Goal: Information Seeking & Learning: Learn about a topic

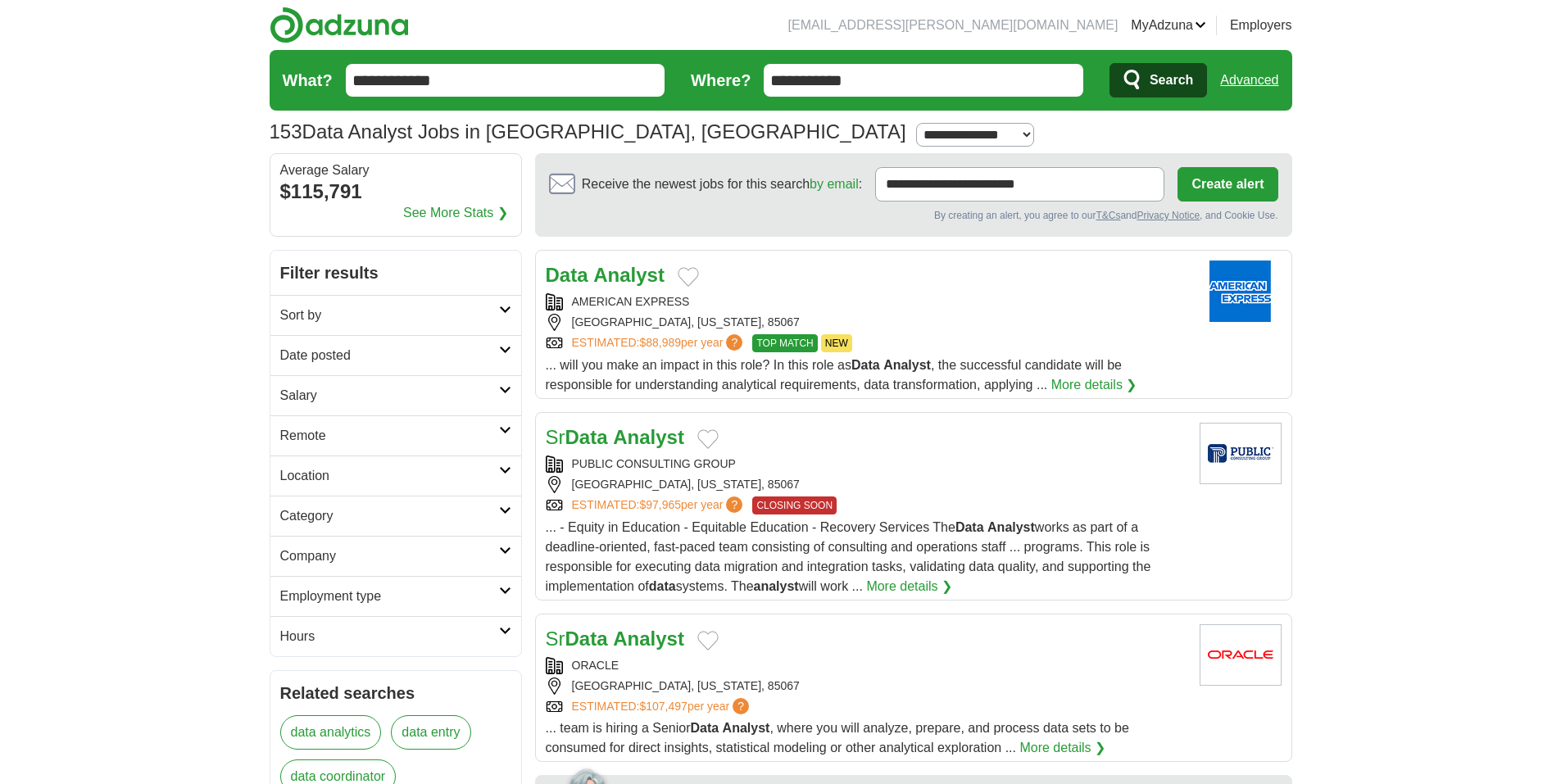
click at [354, 317] on h2 "Sort by" at bounding box center [390, 315] width 219 height 19
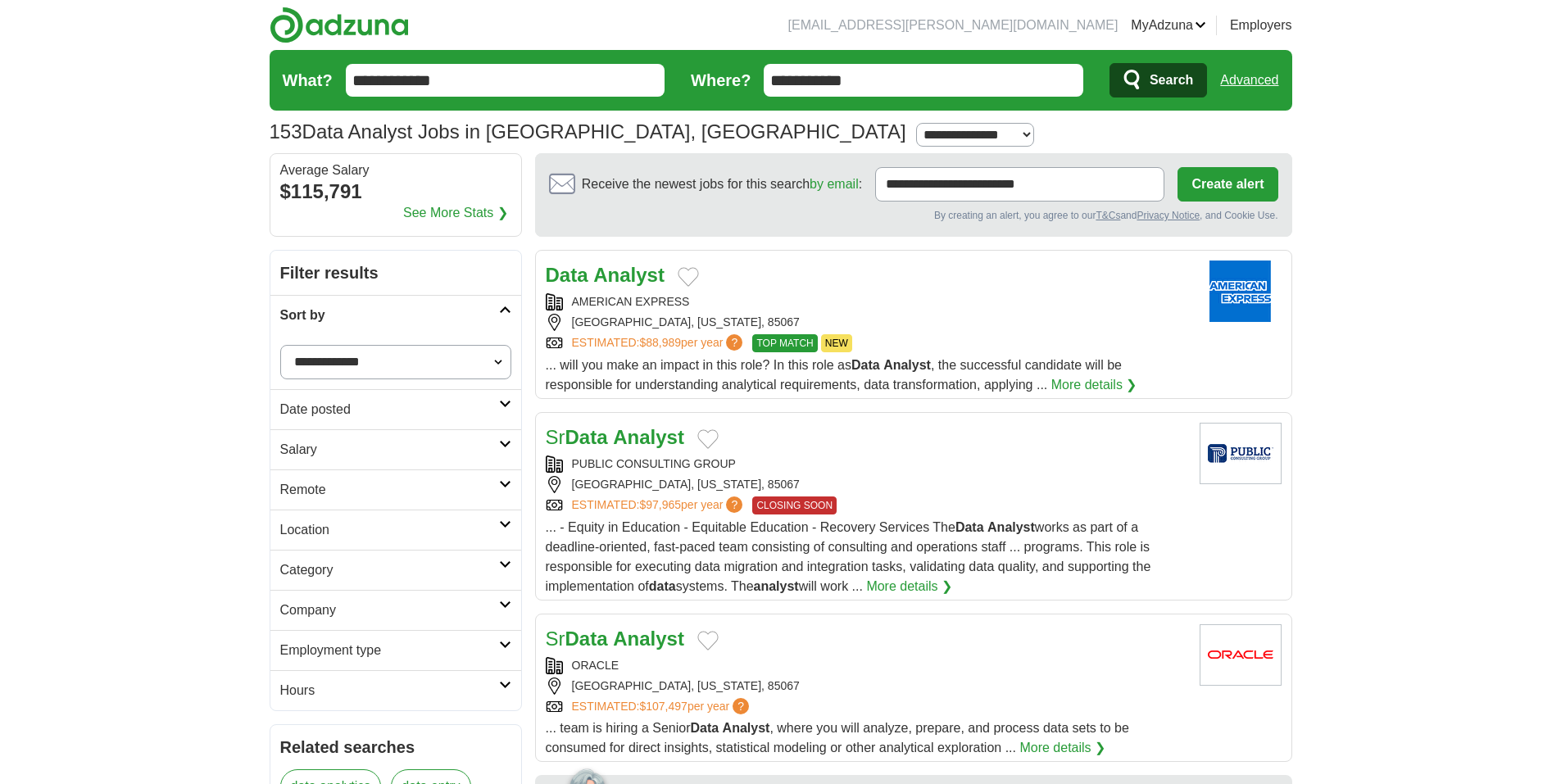
click at [354, 317] on h2 "Sort by" at bounding box center [390, 315] width 219 height 19
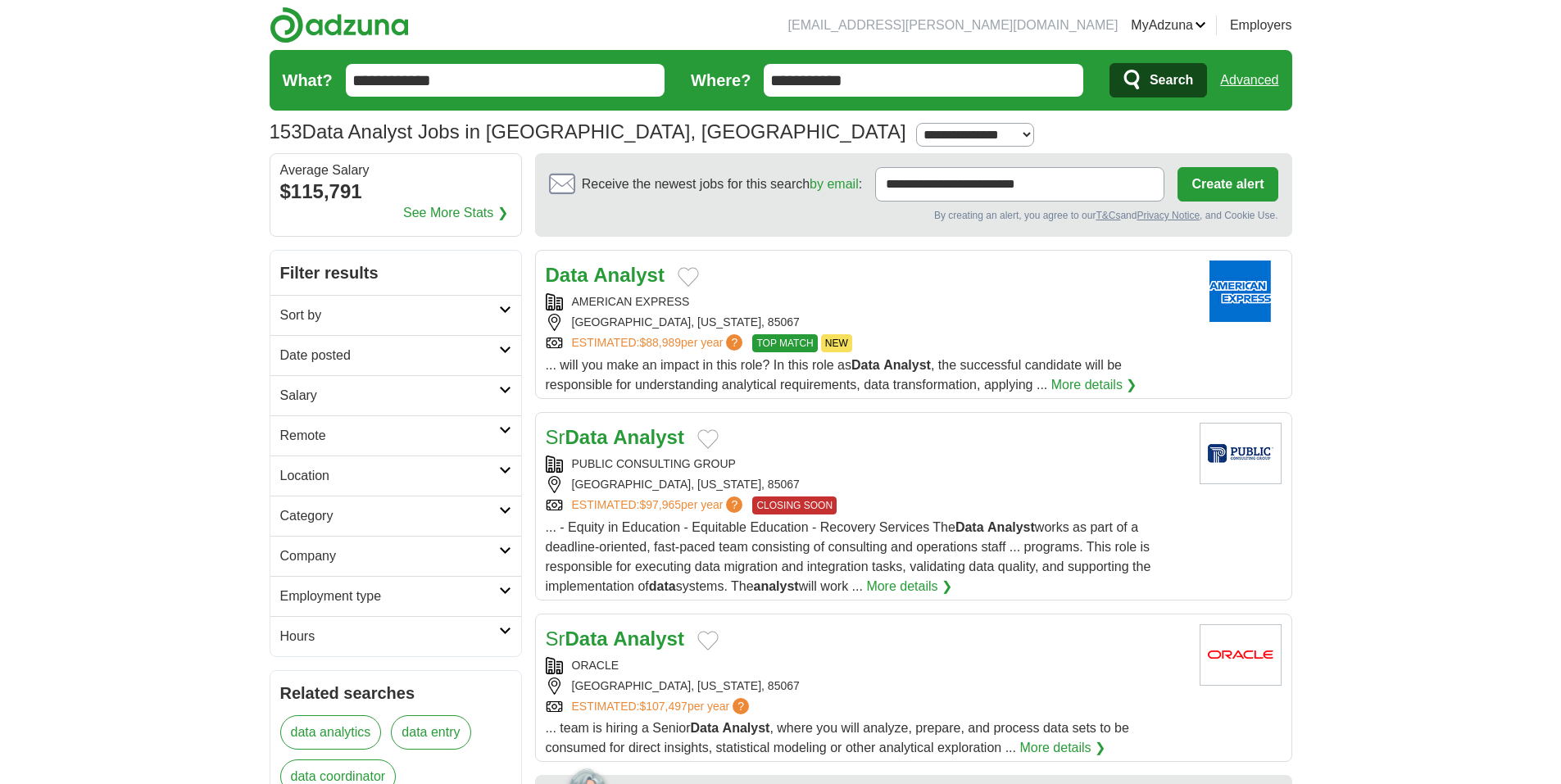
click at [337, 304] on link "Sort by" at bounding box center [396, 315] width 251 height 40
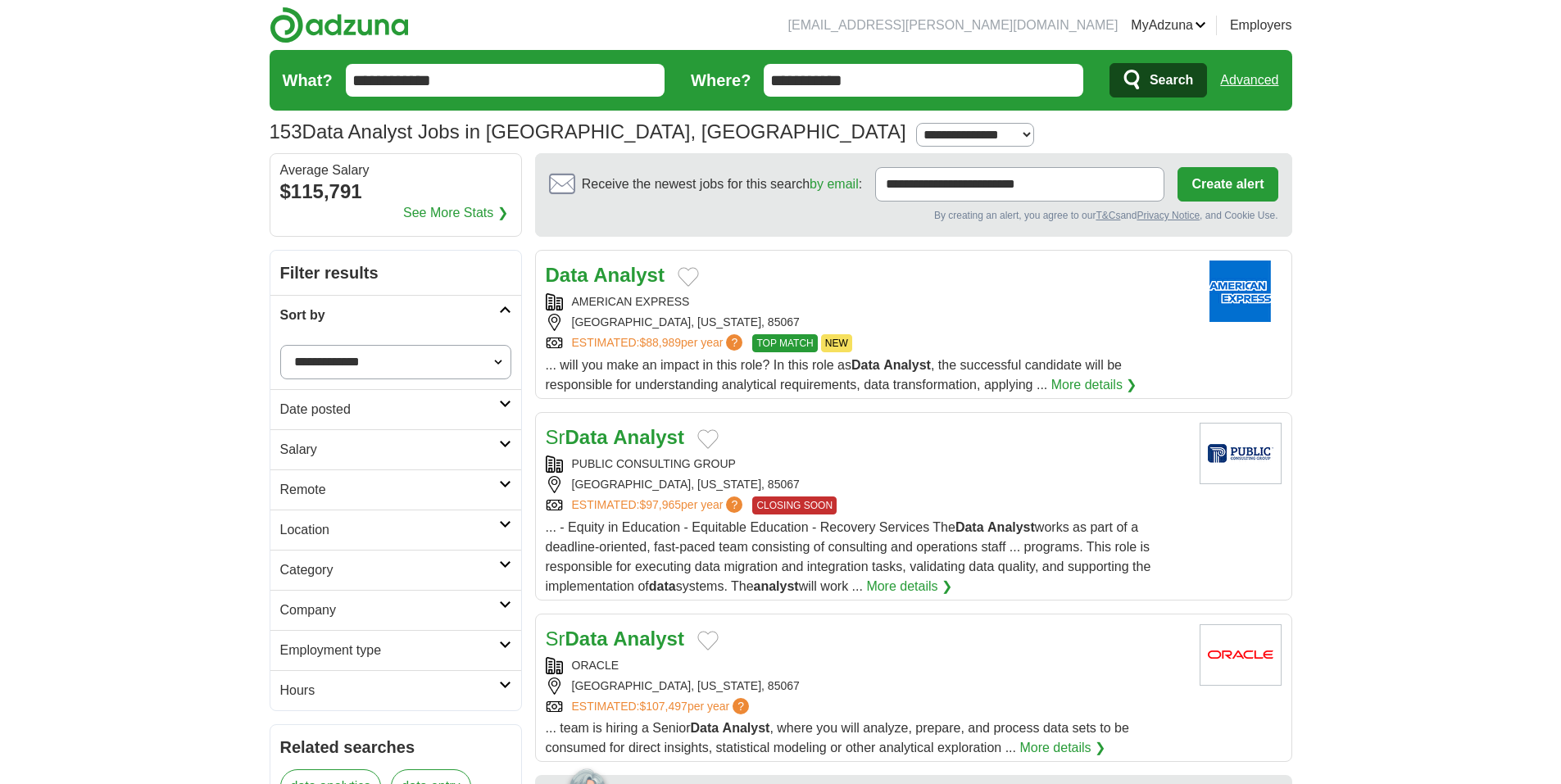
click at [328, 350] on select "**********" at bounding box center [396, 362] width 231 height 34
click at [328, 350] on select "**********" at bounding box center [396, 362] width 231 height 34
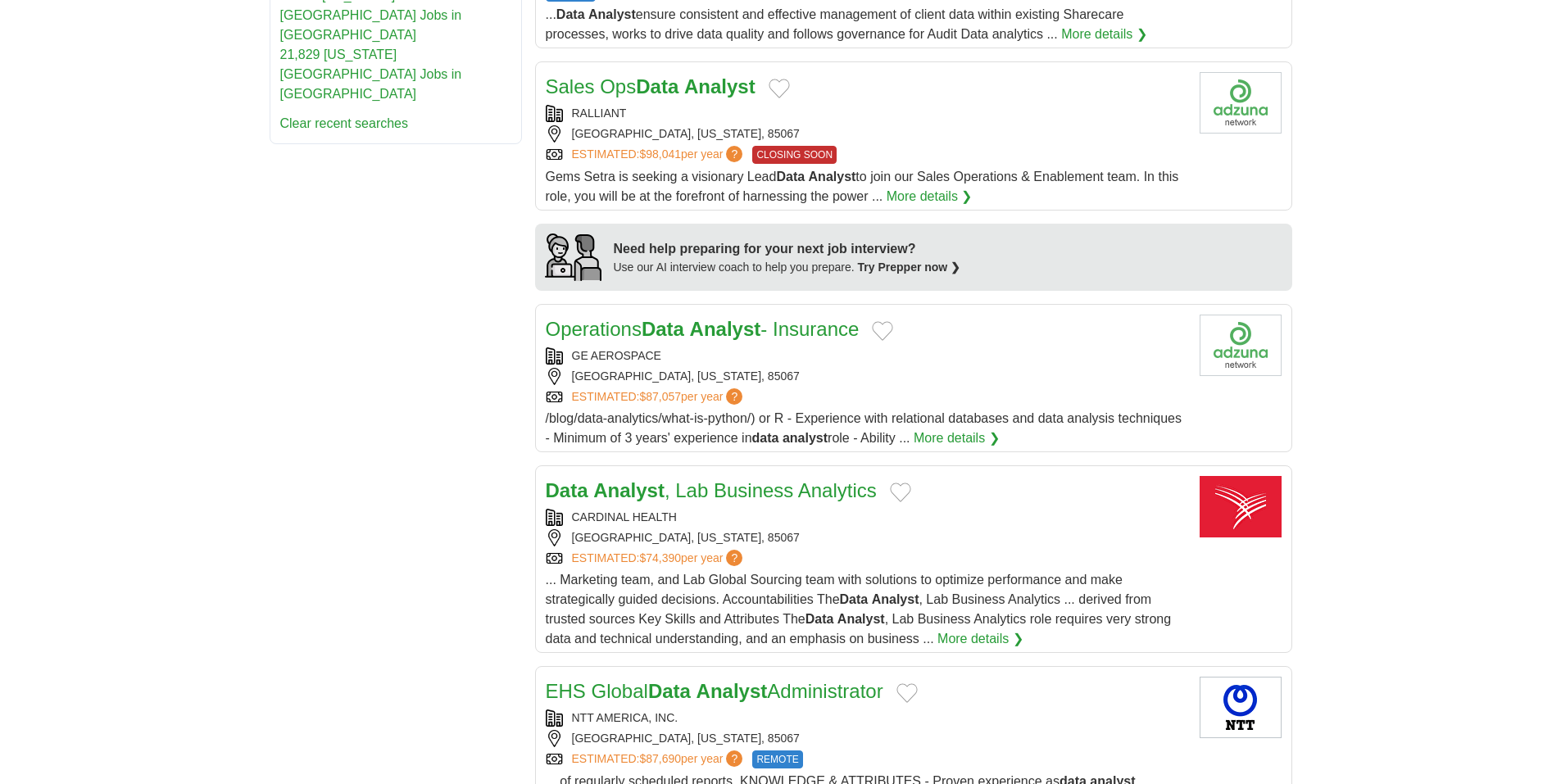
scroll to position [1229, 0]
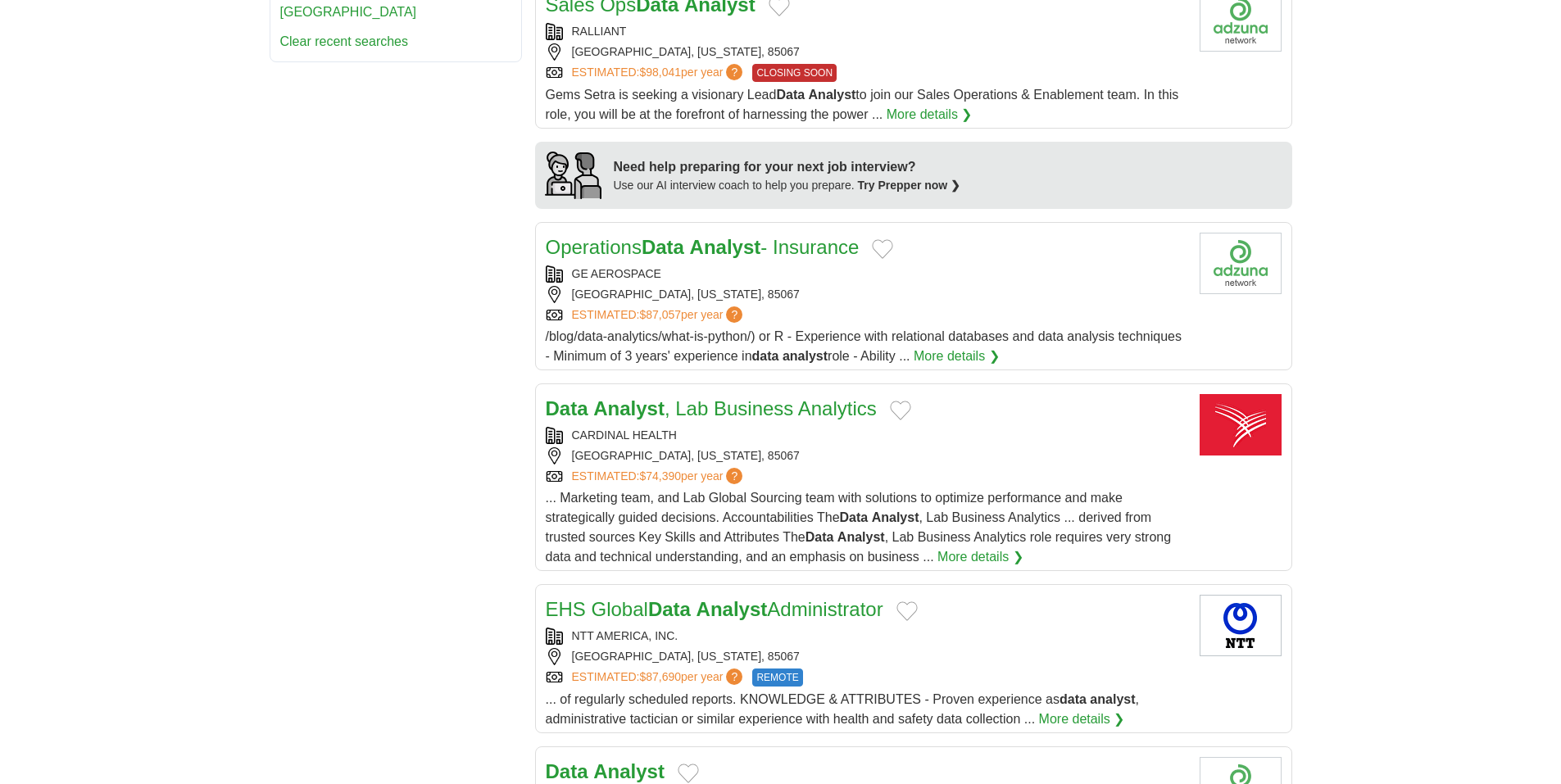
click at [667, 413] on link "Data Analyst , Lab Business Analytics" at bounding box center [711, 408] width 331 height 22
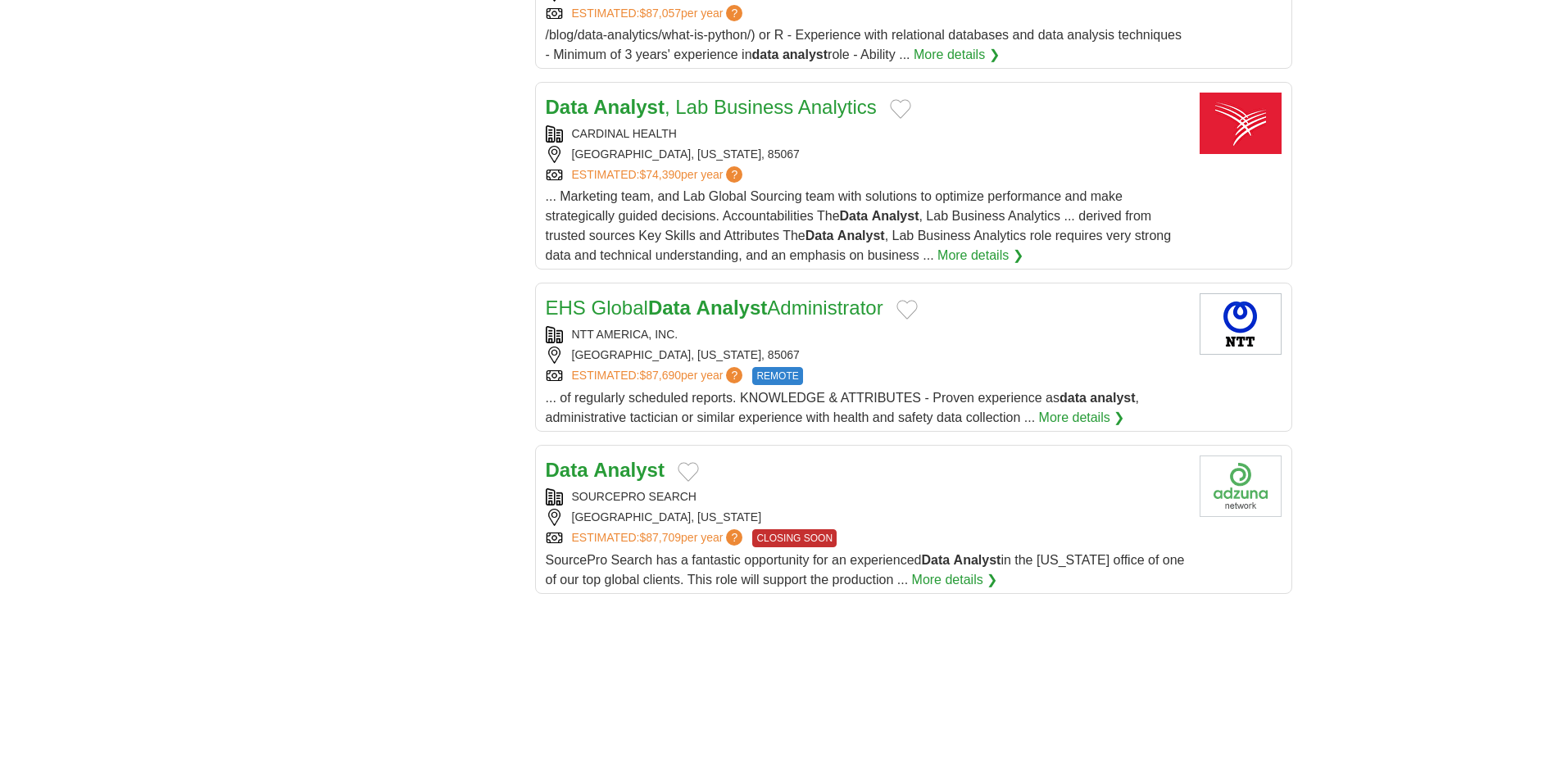
scroll to position [1557, 0]
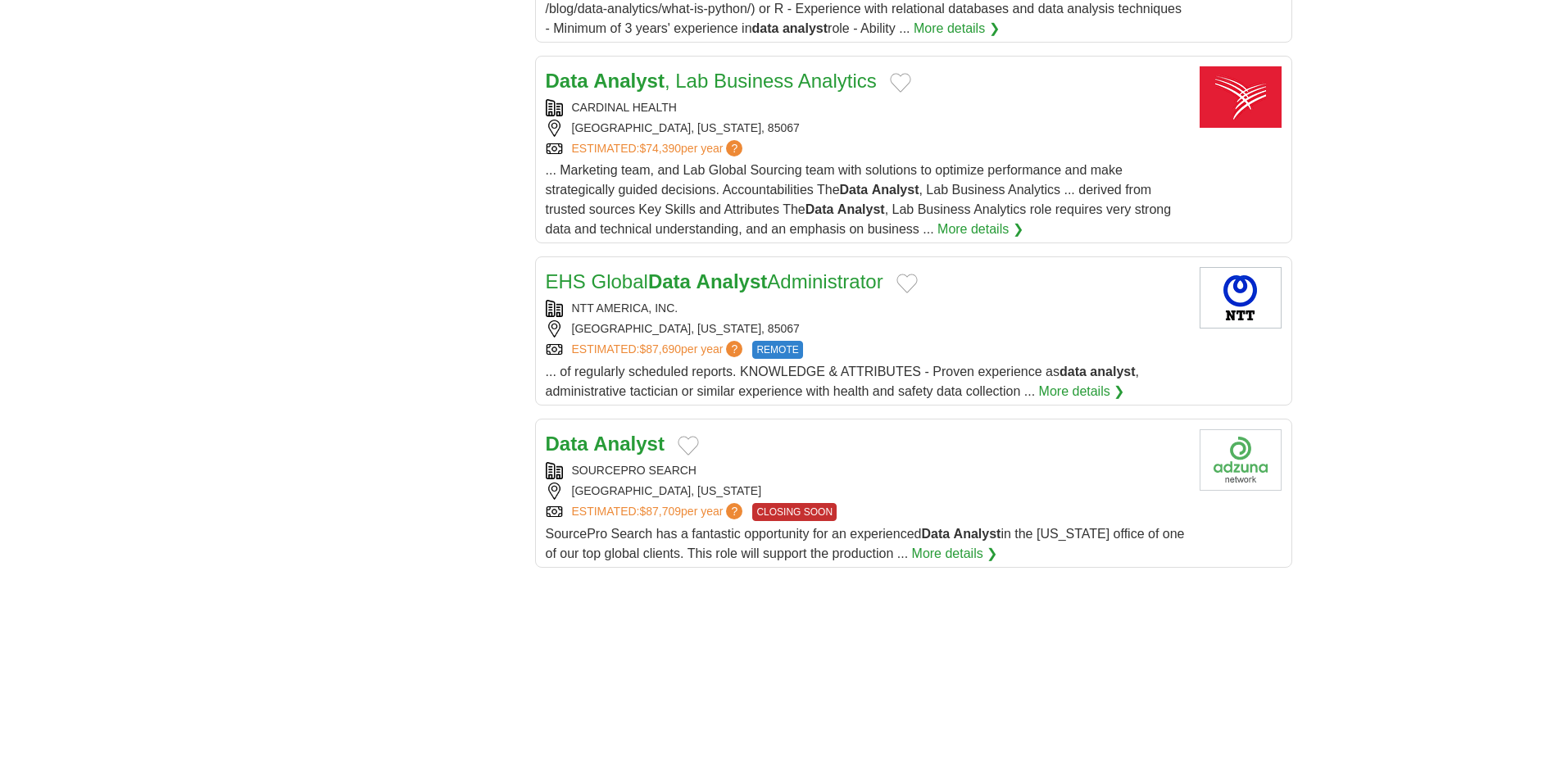
click at [634, 446] on strong "Analyst" at bounding box center [628, 443] width 71 height 22
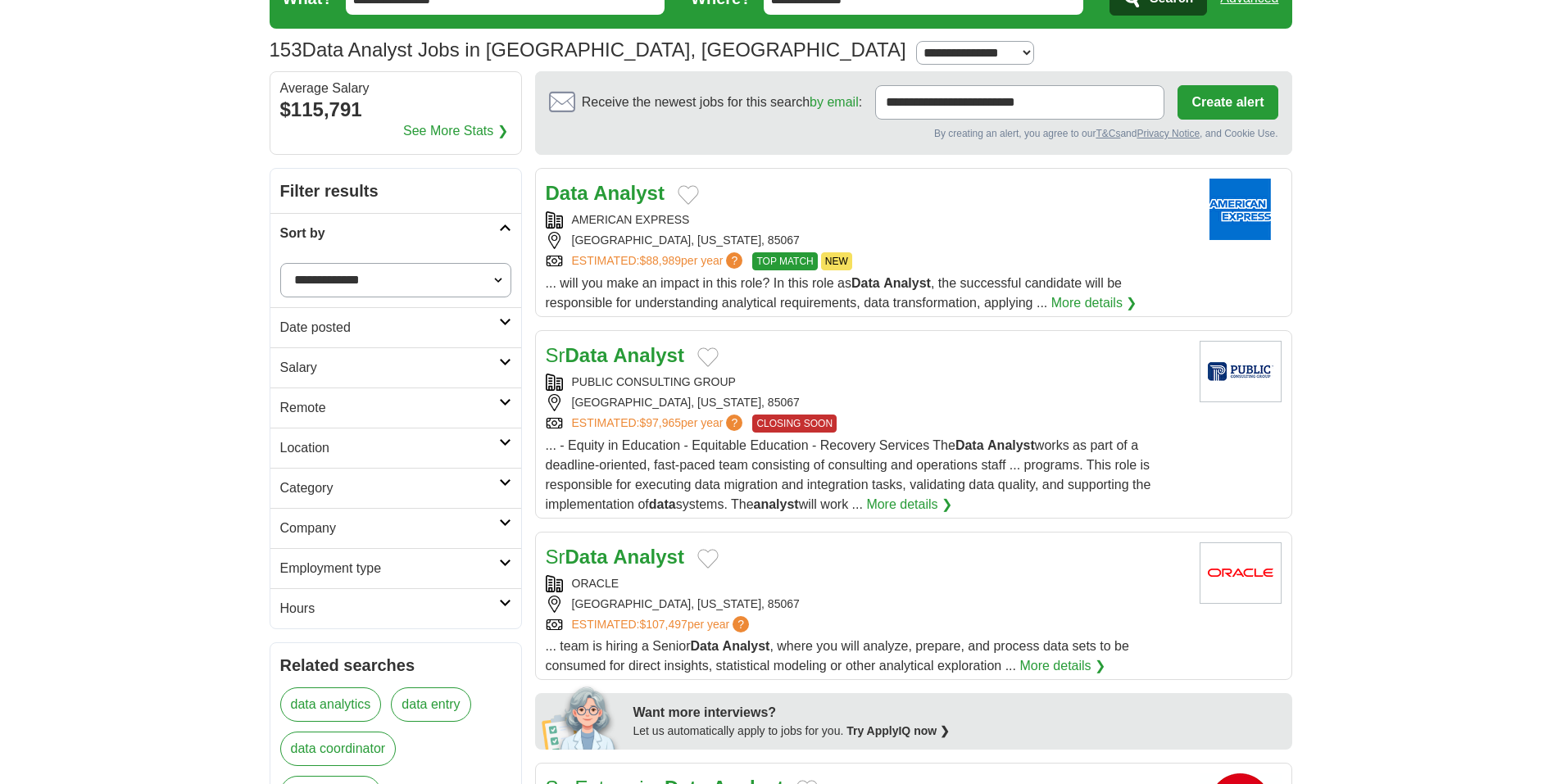
scroll to position [0, 0]
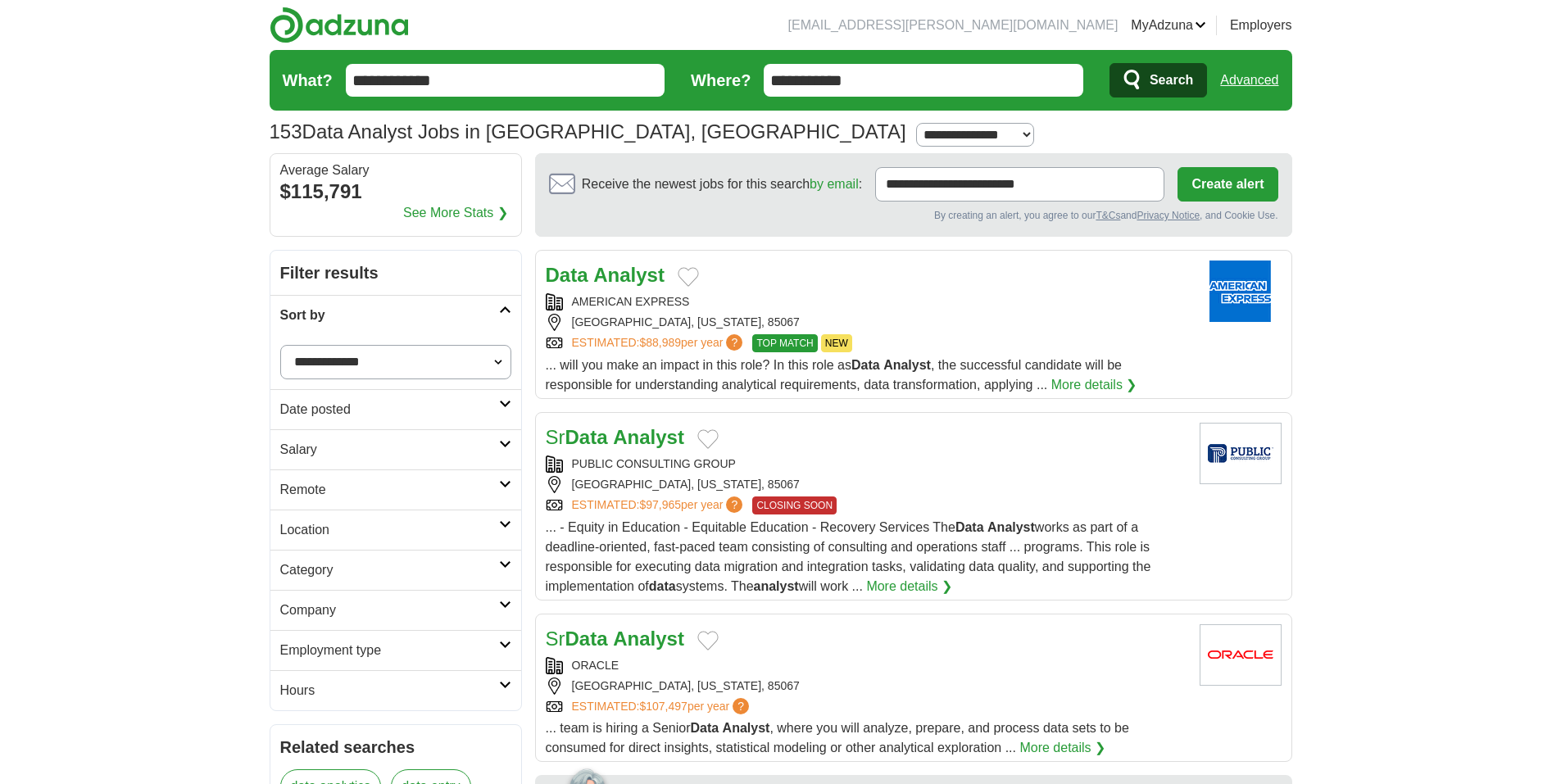
click at [0, 0] on link "Resumes" at bounding box center [0, 0] width 0 height 0
